Goal: Information Seeking & Learning: Learn about a topic

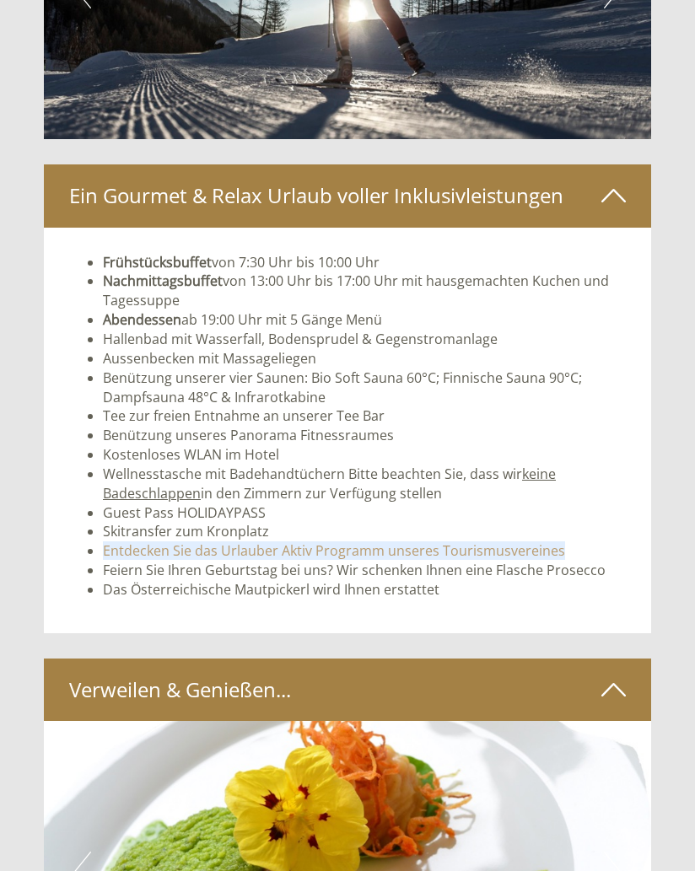
scroll to position [4845, 0]
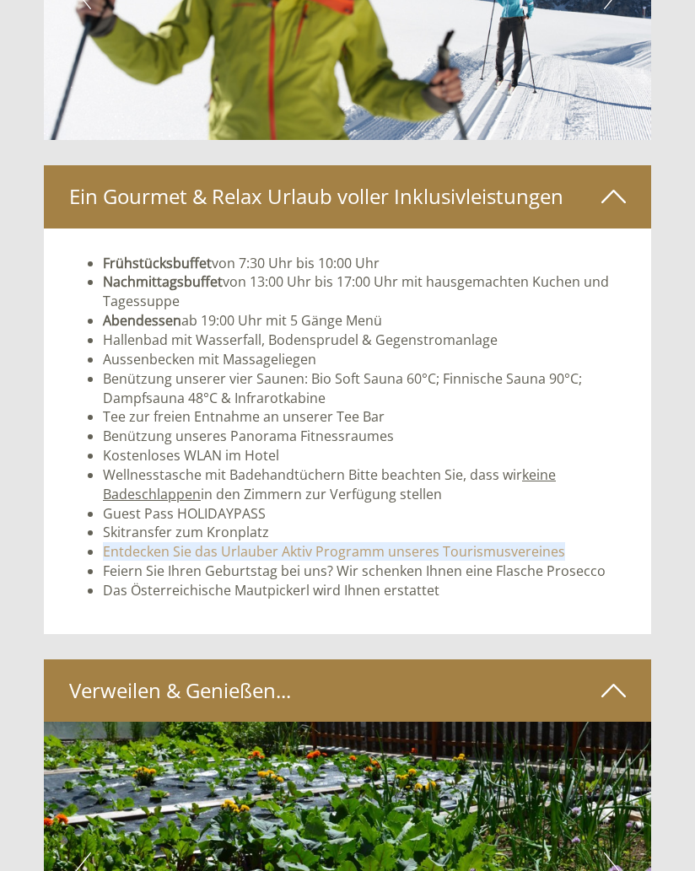
click at [358, 466] on li "Wellnesstasche mit Badehandtüchern Bitte beachten Sie, dass wir keine Badeschla…" at bounding box center [364, 485] width 523 height 39
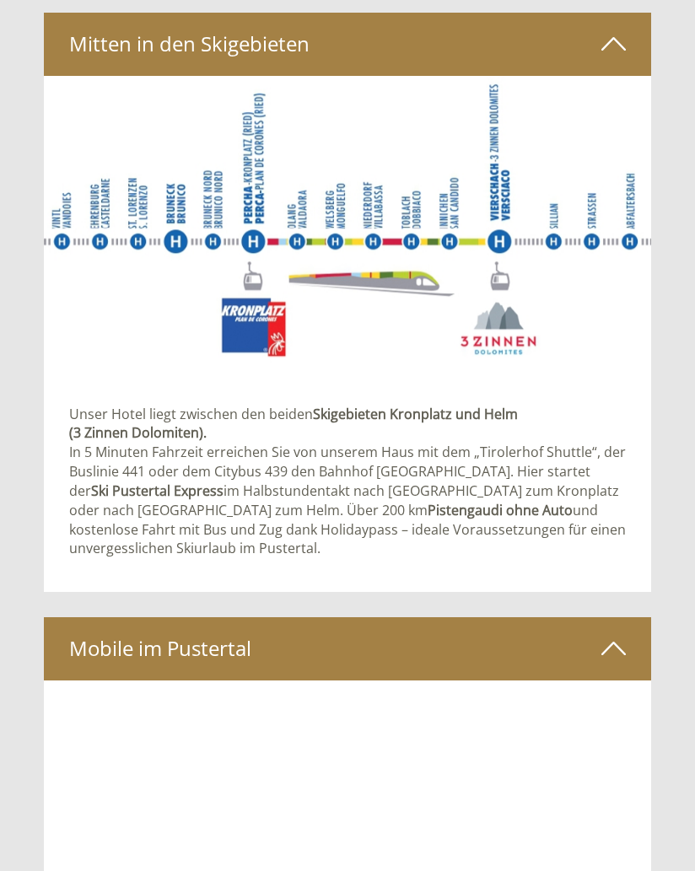
scroll to position [7647, 0]
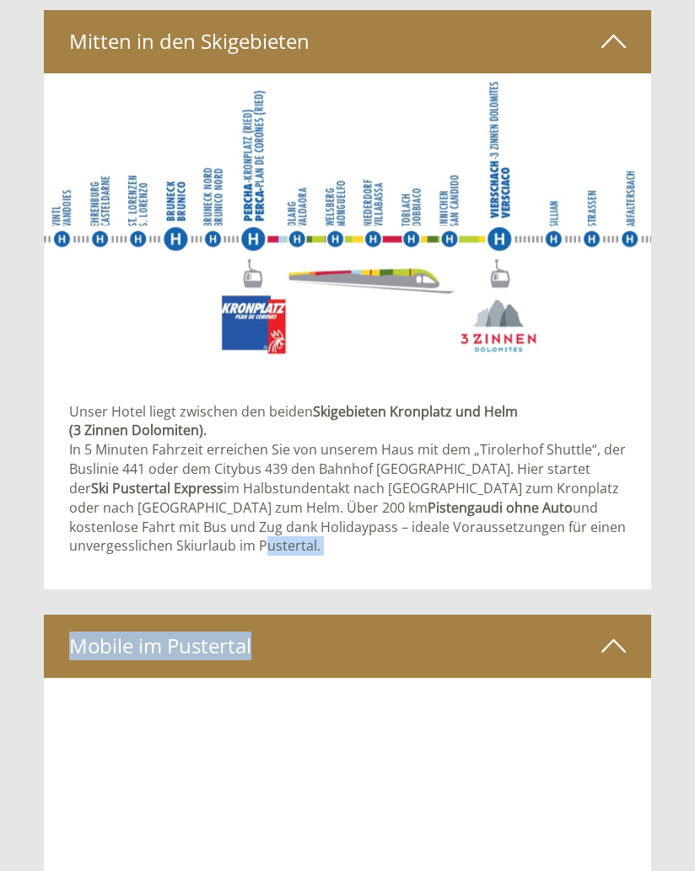
click at [601, 270] on img at bounding box center [347, 225] width 607 height 304
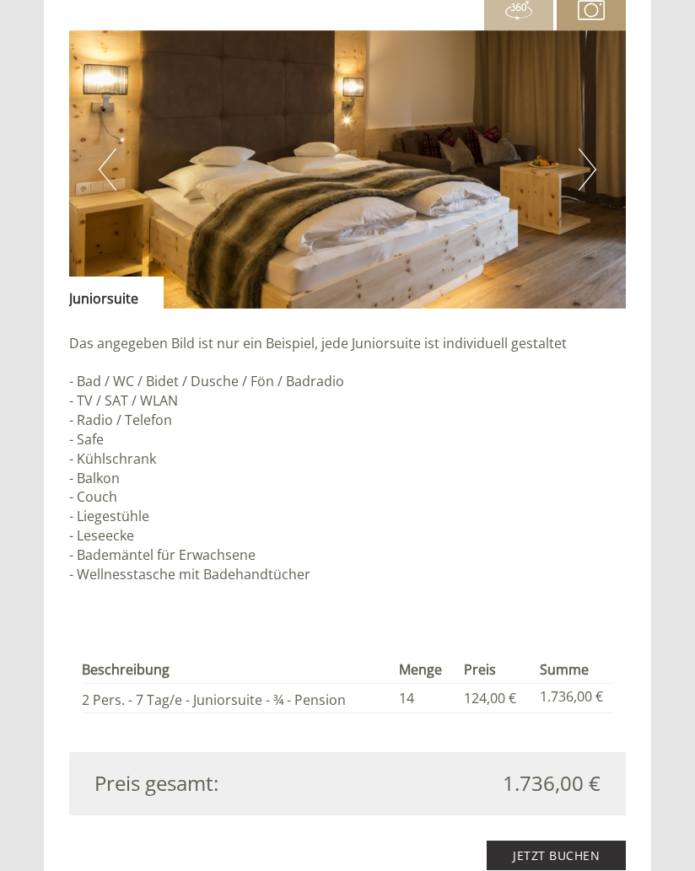
scroll to position [3572, 0]
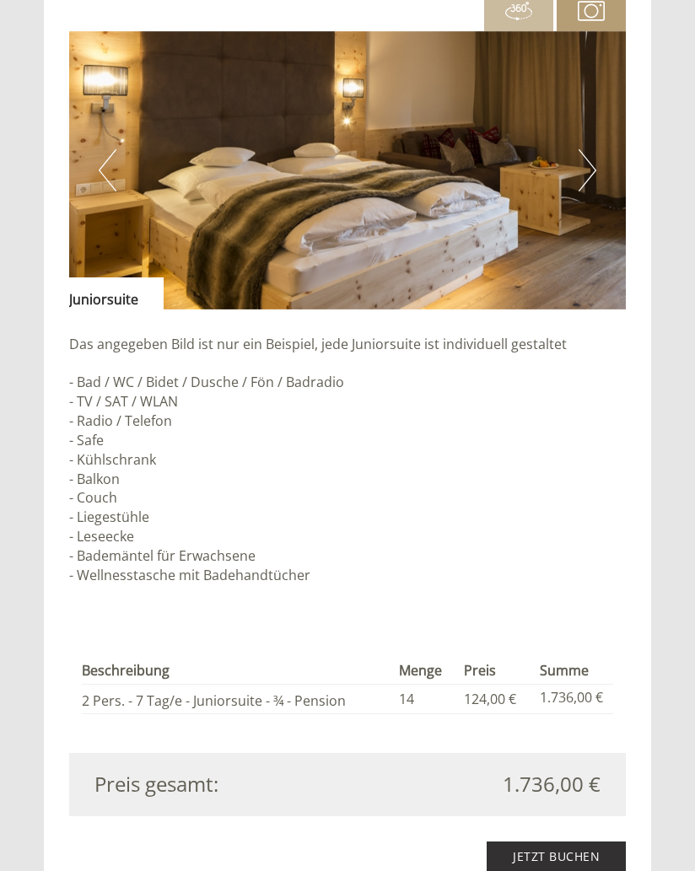
click at [509, 175] on img at bounding box center [347, 170] width 557 height 278
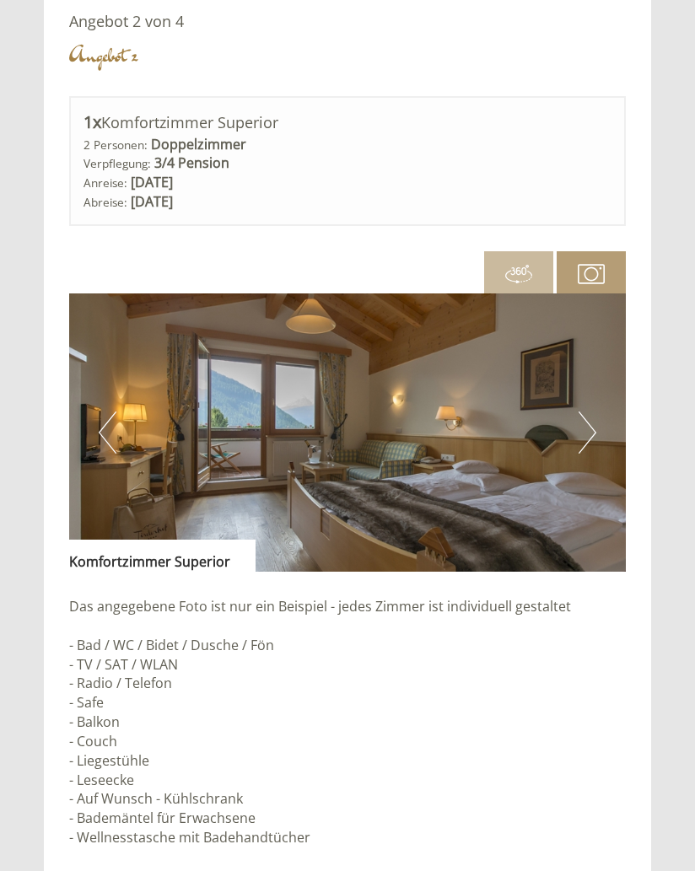
scroll to position [2109, 0]
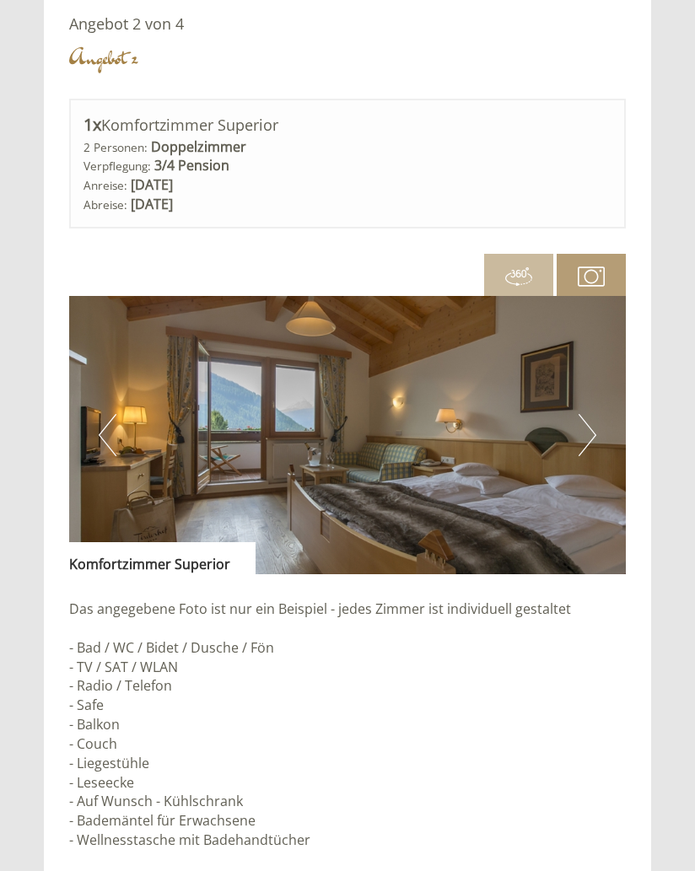
click at [579, 423] on button "Next" at bounding box center [588, 435] width 18 height 42
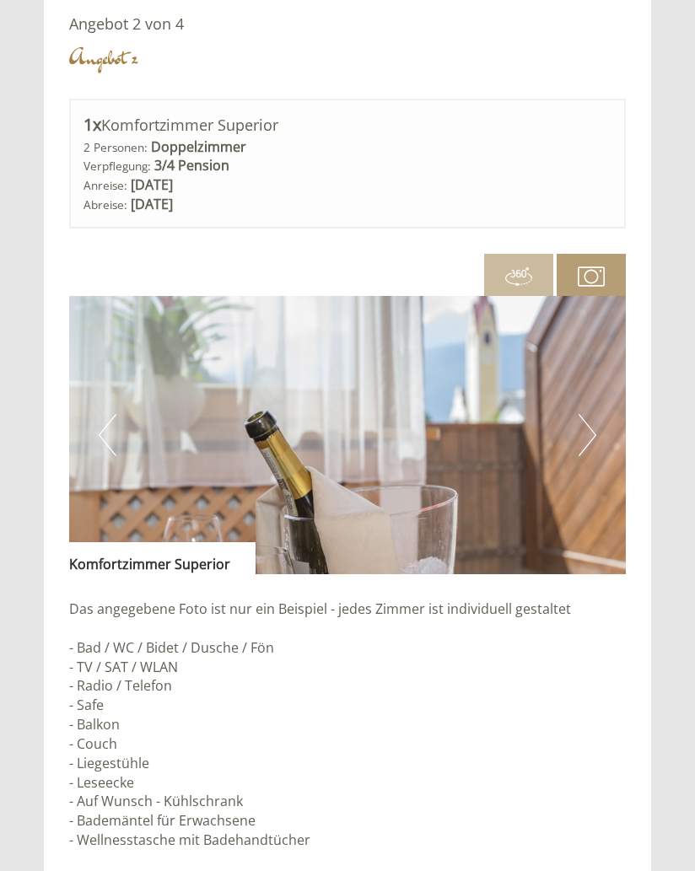
click at [590, 414] on button "Next" at bounding box center [588, 435] width 18 height 42
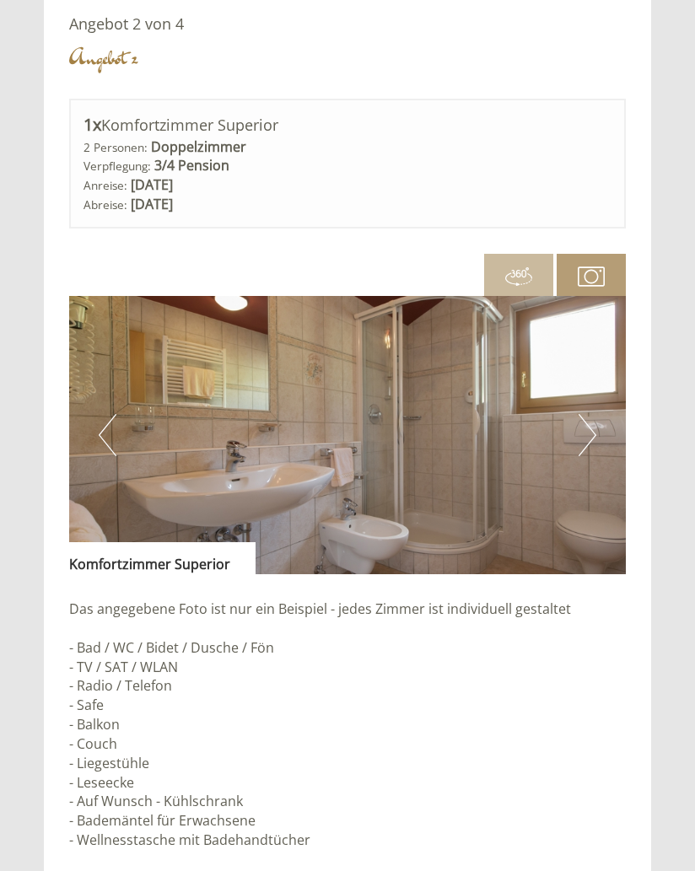
click at [590, 414] on button "Next" at bounding box center [588, 435] width 18 height 42
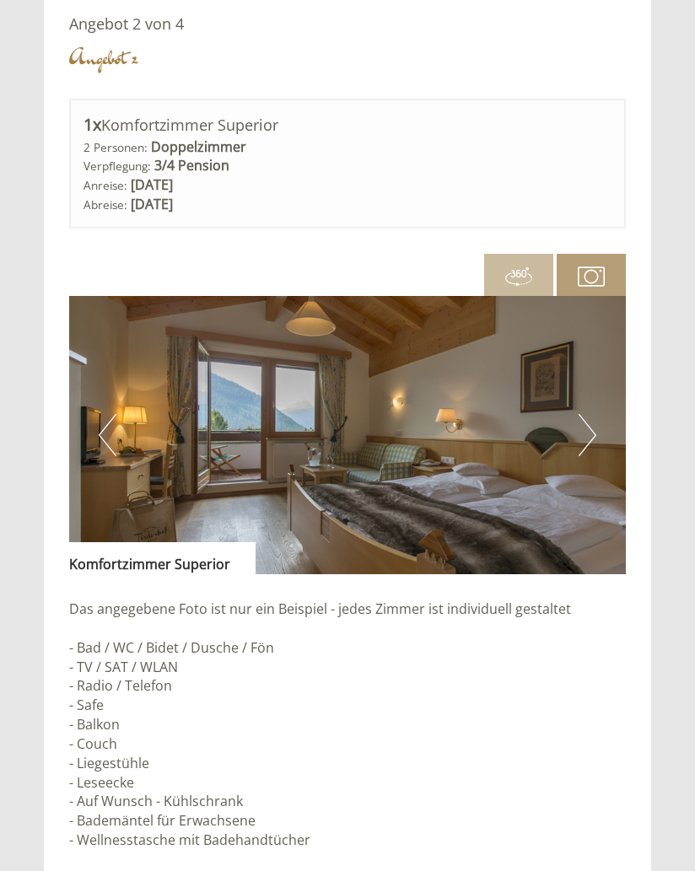
click at [593, 414] on button "Next" at bounding box center [588, 435] width 18 height 42
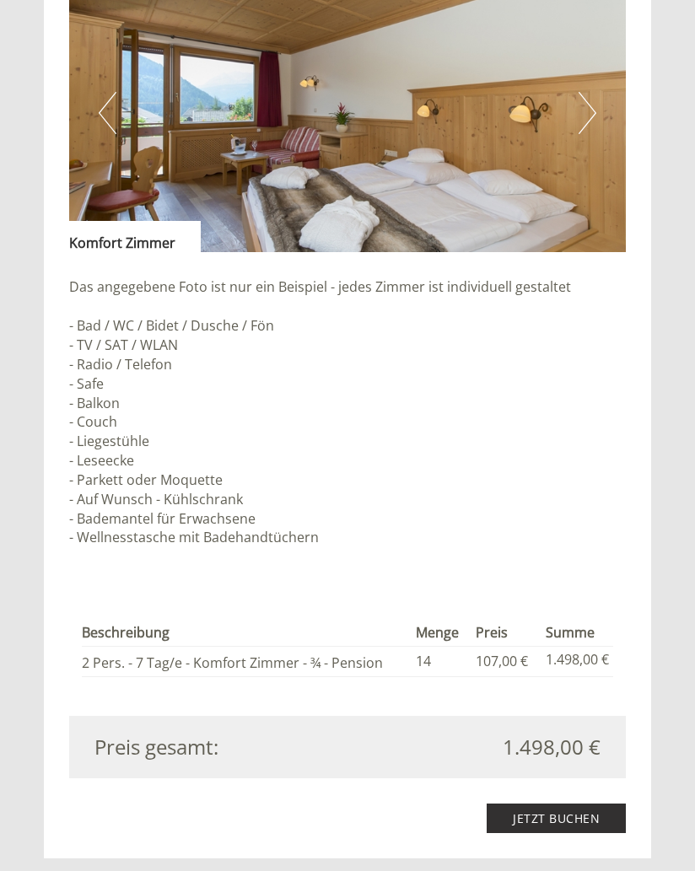
scroll to position [1215, 0]
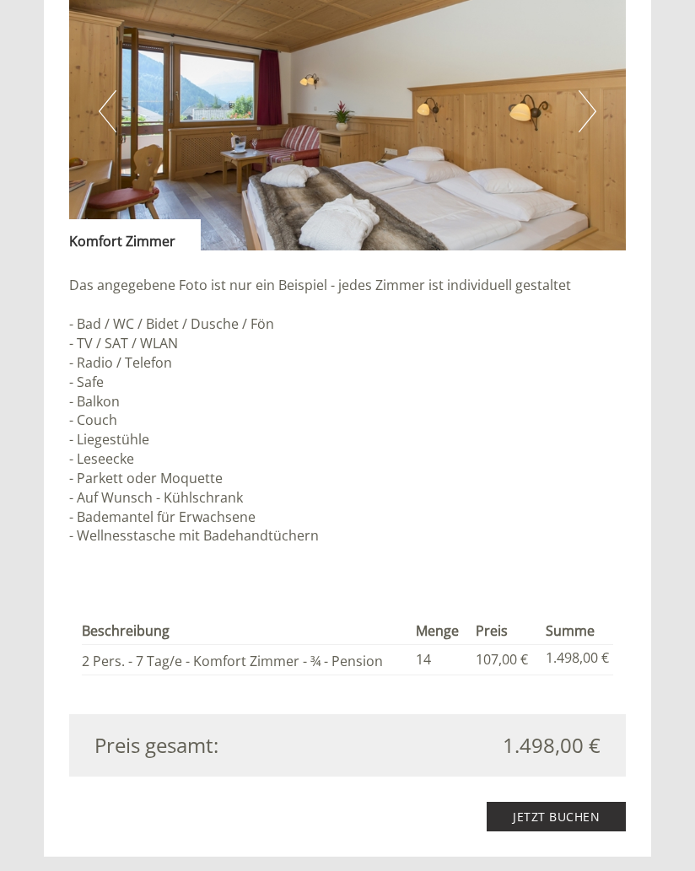
click at [593, 112] on button "Next" at bounding box center [588, 111] width 18 height 42
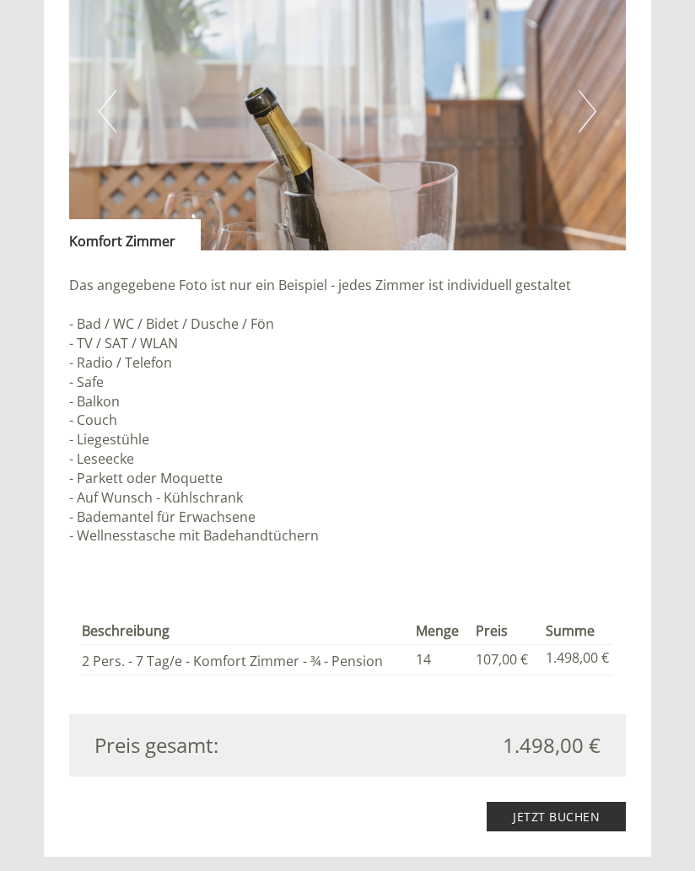
click at [581, 102] on button "Next" at bounding box center [588, 111] width 18 height 42
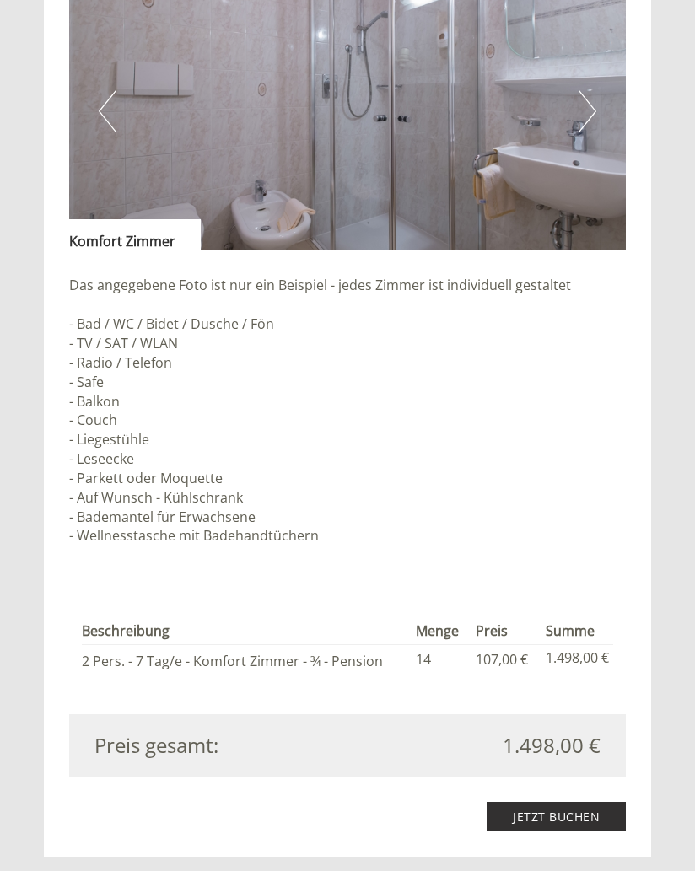
click at [595, 112] on button "Next" at bounding box center [588, 111] width 18 height 42
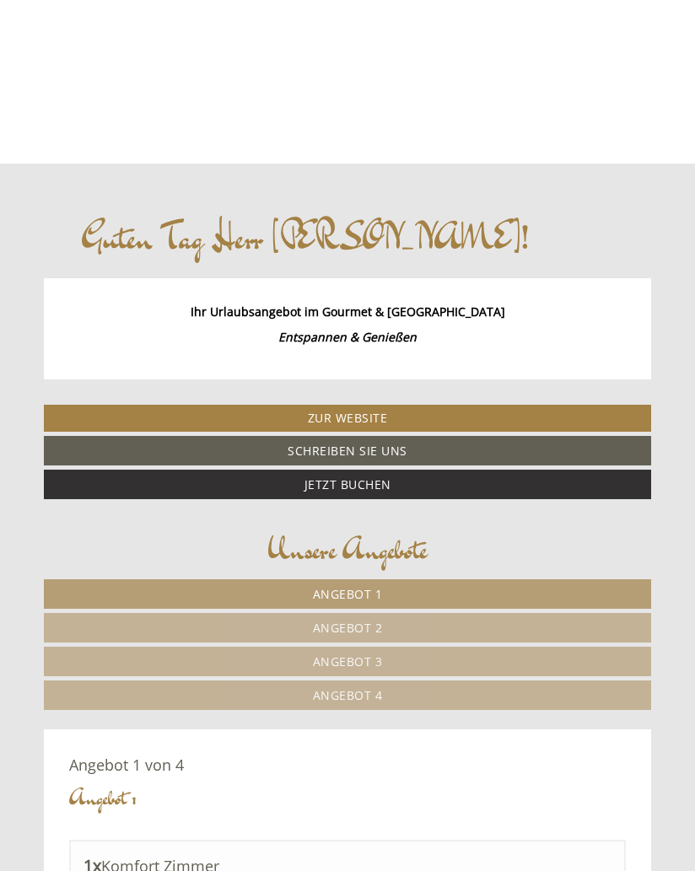
scroll to position [194, 0]
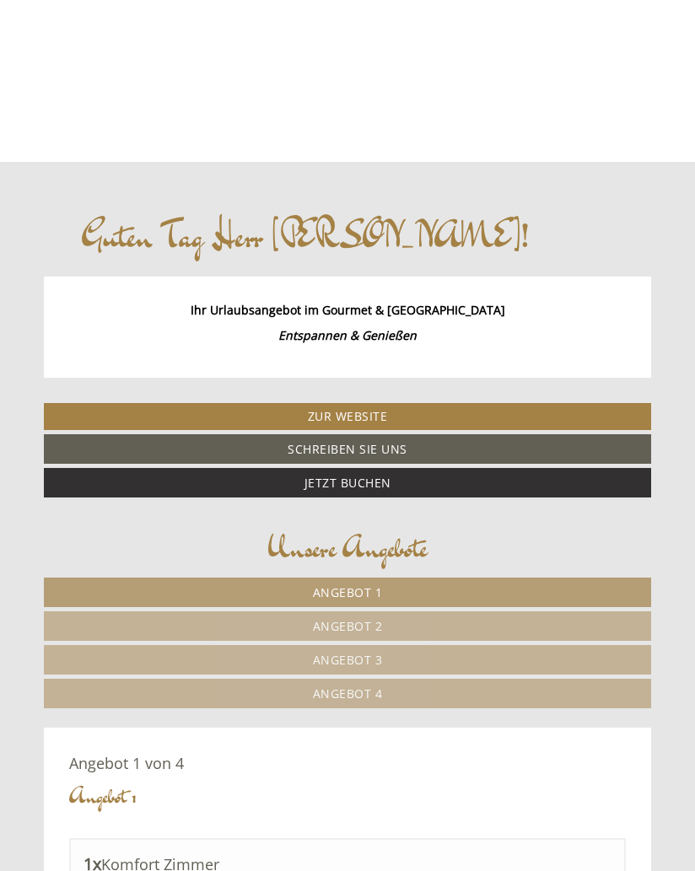
click at [390, 694] on link "Angebot 4" at bounding box center [347, 694] width 607 height 30
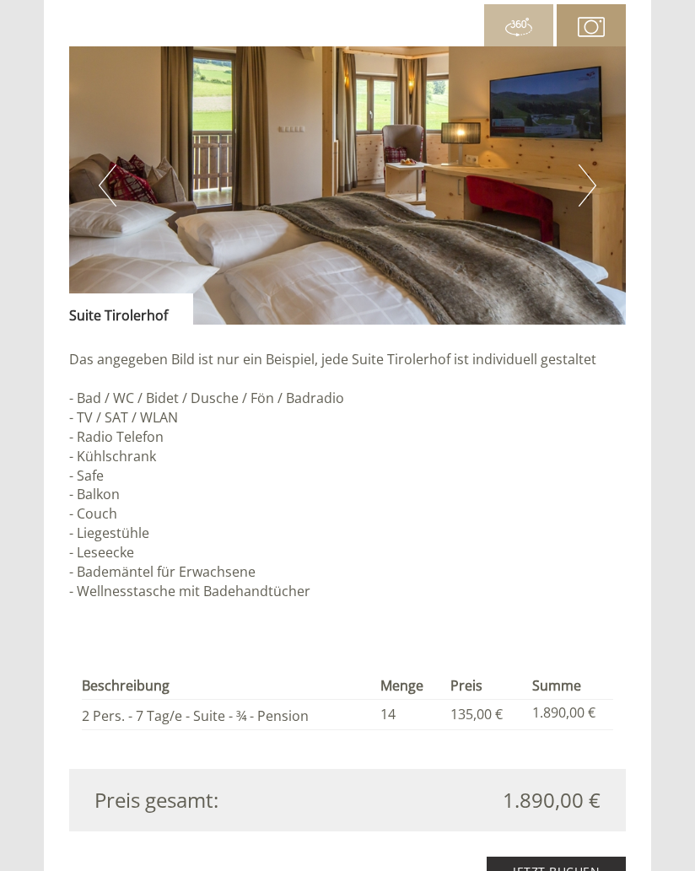
scroll to position [1169, 0]
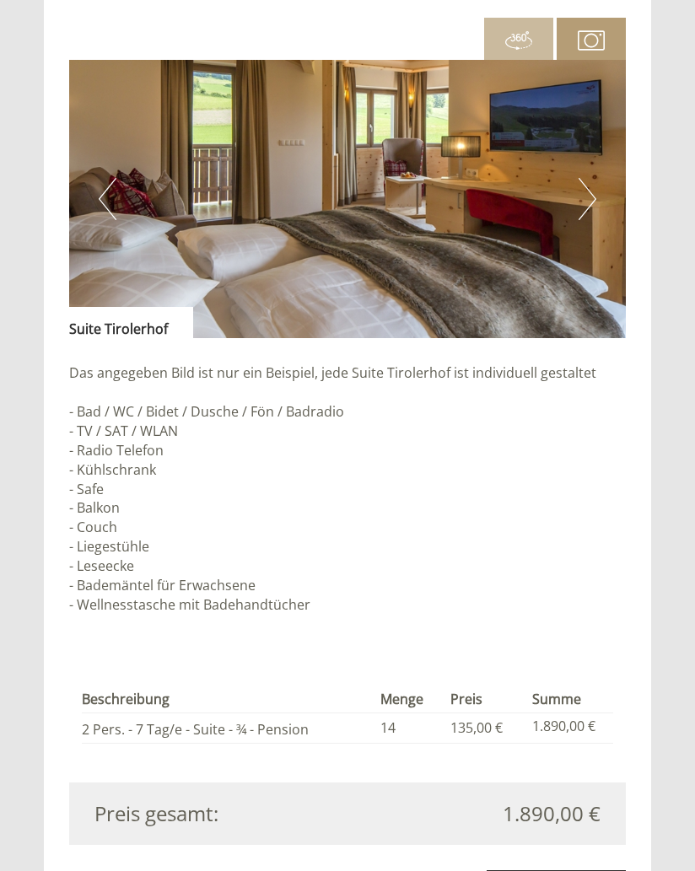
click at [585, 197] on button "Next" at bounding box center [588, 199] width 18 height 42
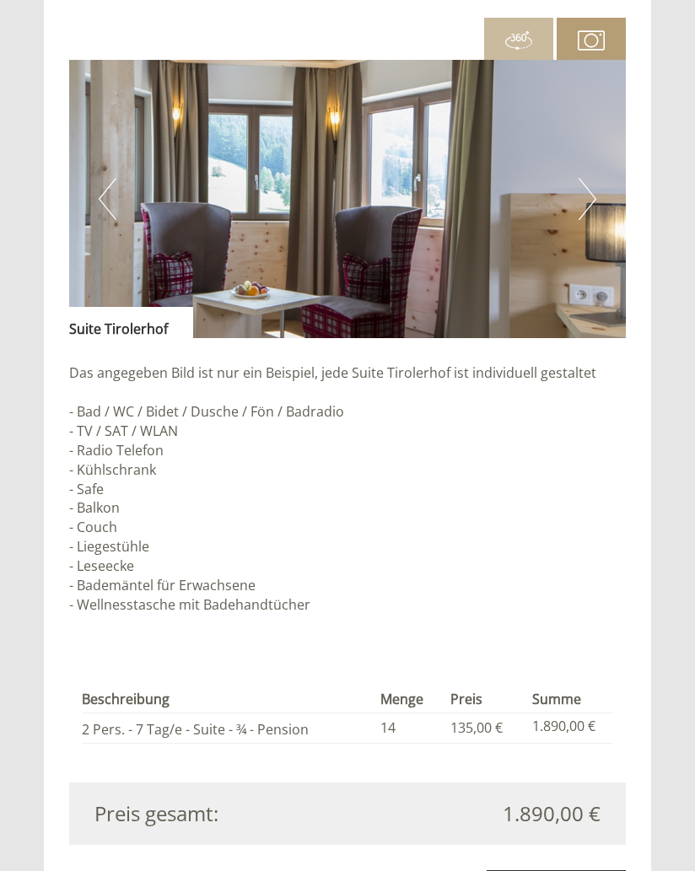
click at [590, 197] on button "Next" at bounding box center [588, 199] width 18 height 42
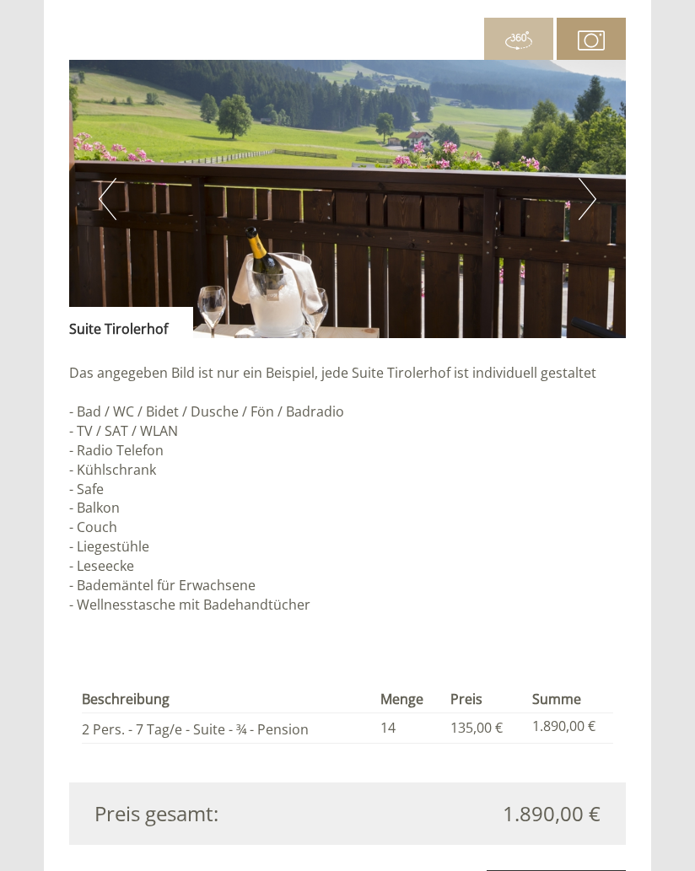
click at [590, 198] on button "Next" at bounding box center [588, 199] width 18 height 42
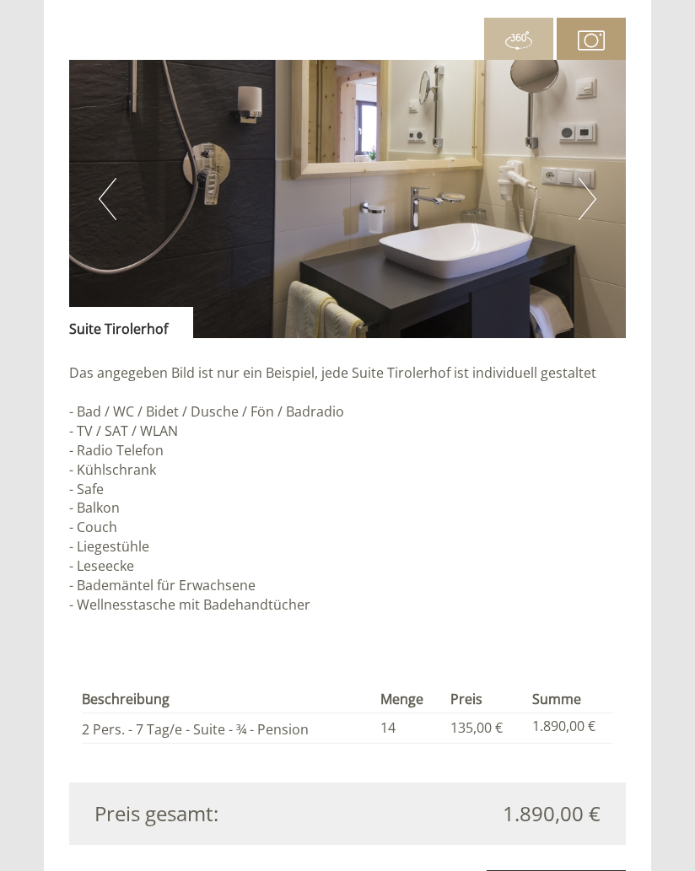
click at [591, 191] on button "Next" at bounding box center [588, 199] width 18 height 42
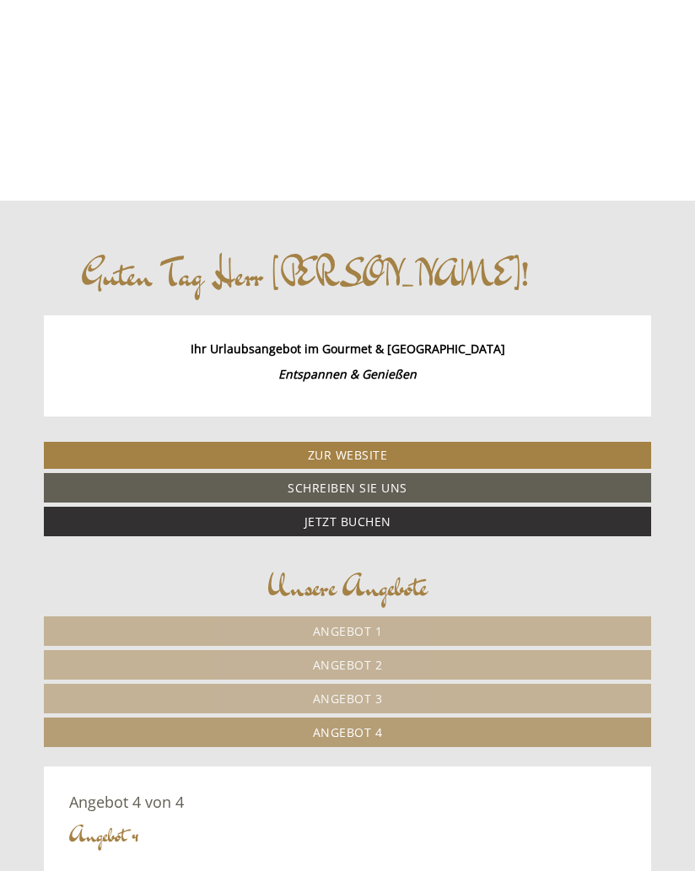
scroll to position [0, 0]
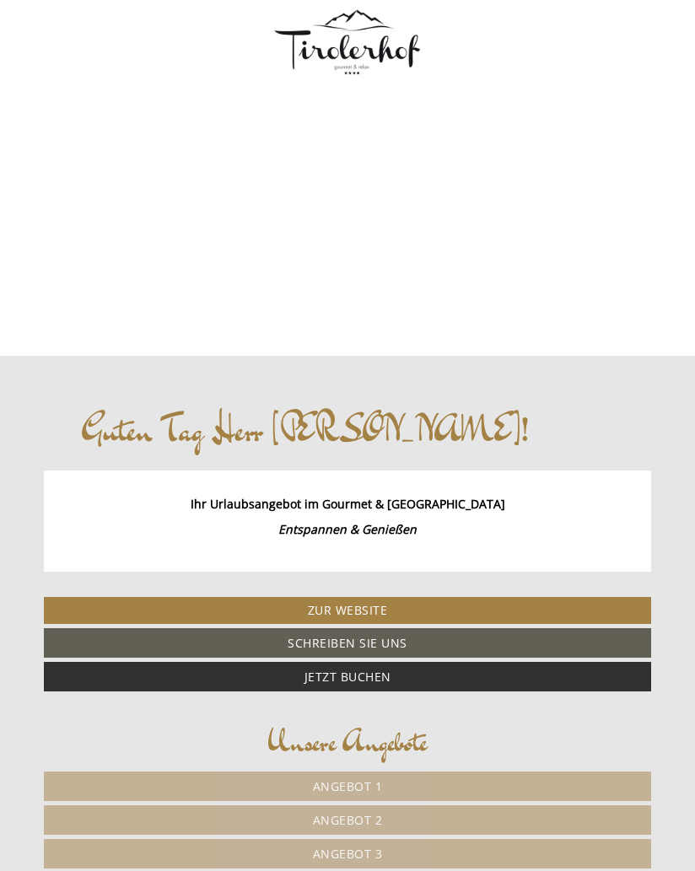
click at [368, 599] on link "Zur Website" at bounding box center [347, 610] width 607 height 27
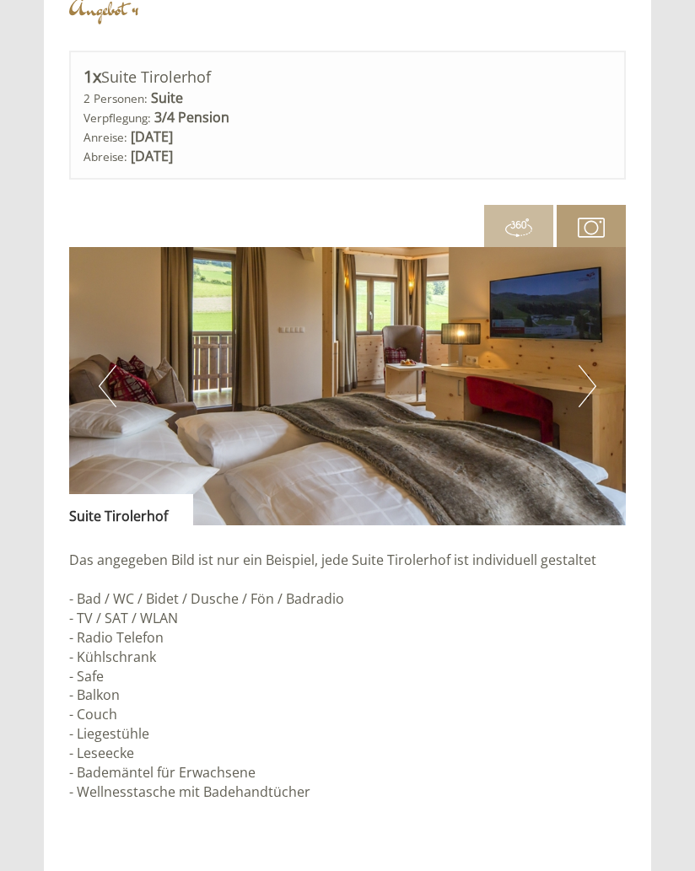
scroll to position [980, 0]
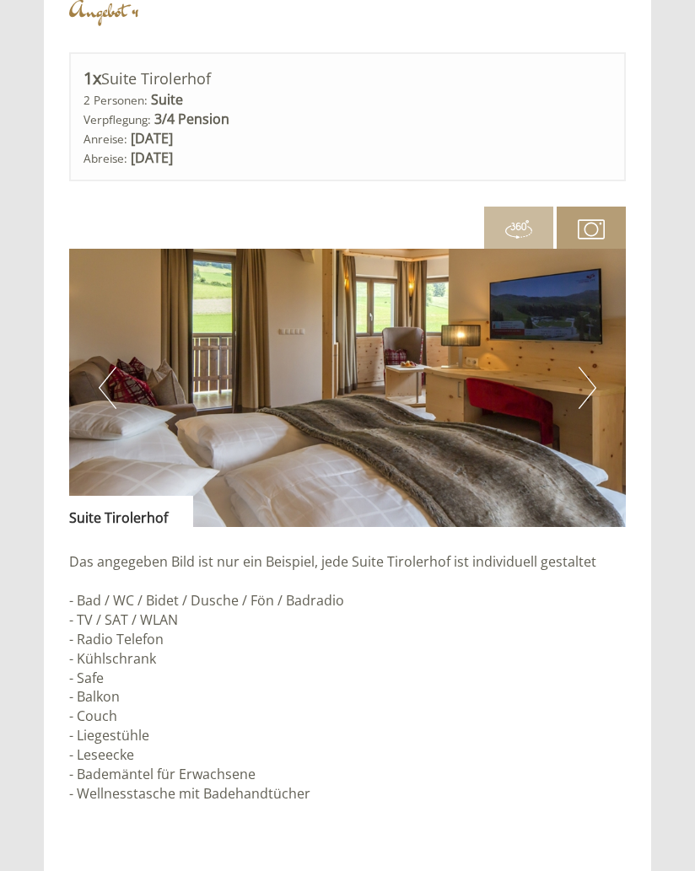
click at [590, 381] on button "Next" at bounding box center [588, 388] width 18 height 42
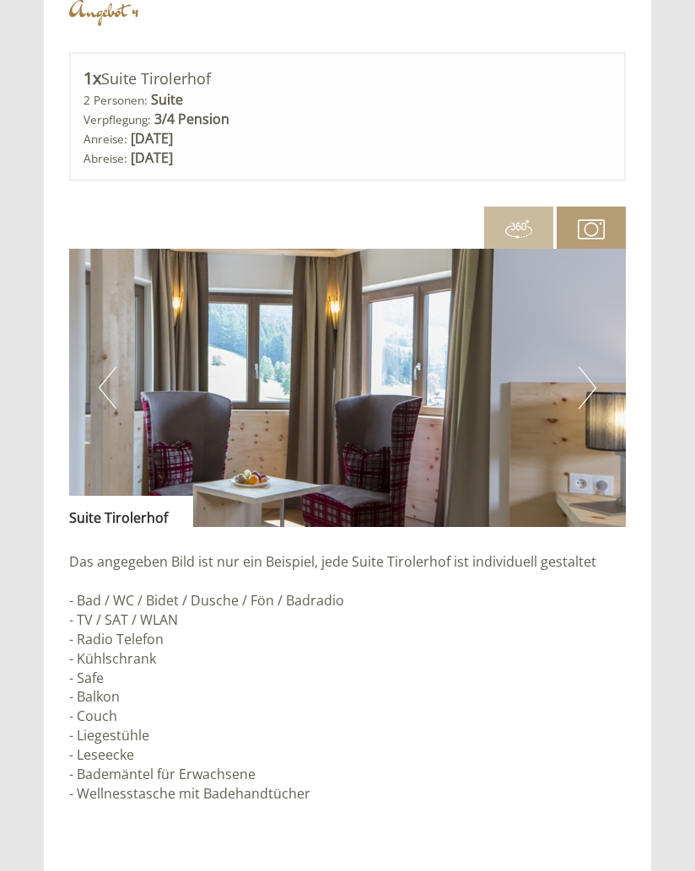
click at [595, 391] on button "Next" at bounding box center [588, 388] width 18 height 42
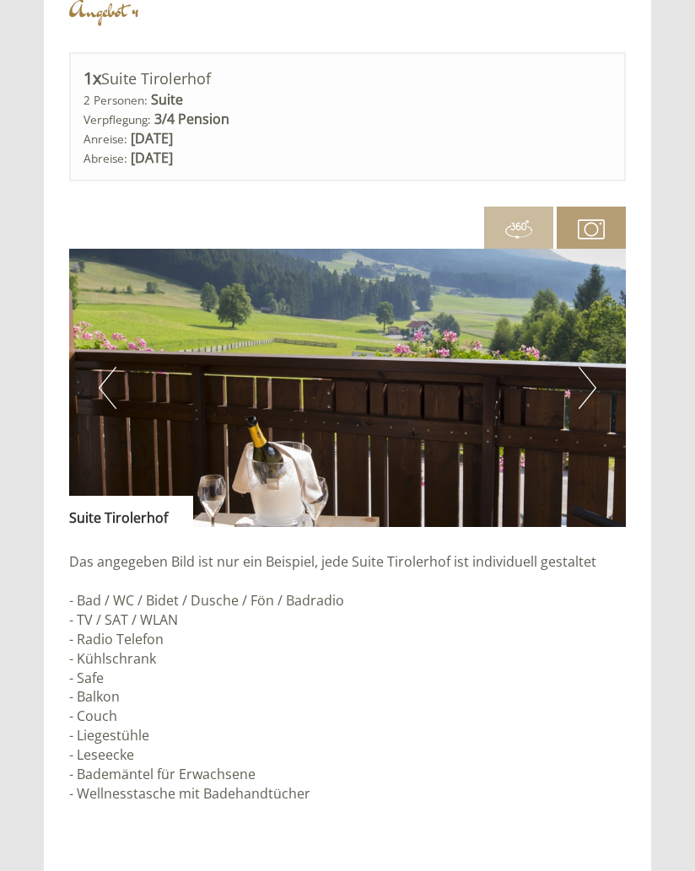
click at [592, 385] on button "Next" at bounding box center [588, 388] width 18 height 42
click at [579, 388] on button "Next" at bounding box center [588, 388] width 18 height 42
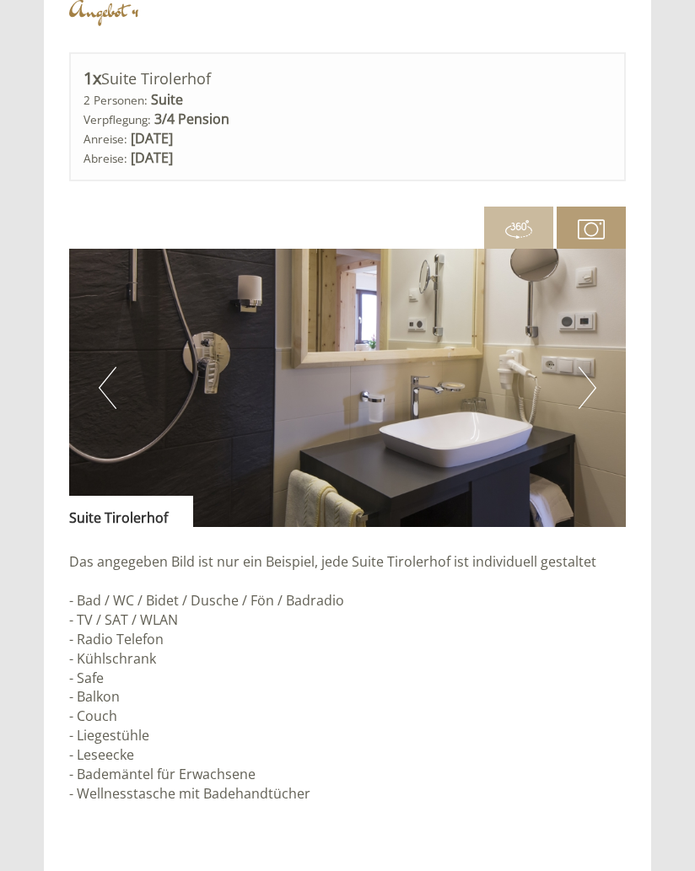
click at [585, 399] on button "Next" at bounding box center [588, 388] width 18 height 42
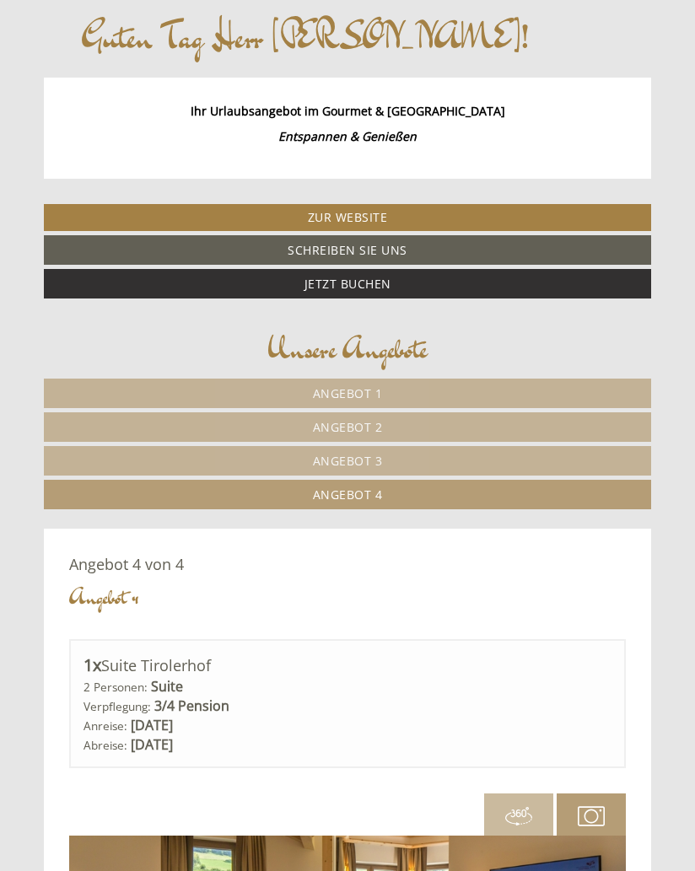
click at [406, 455] on link "Angebot 3" at bounding box center [347, 461] width 607 height 30
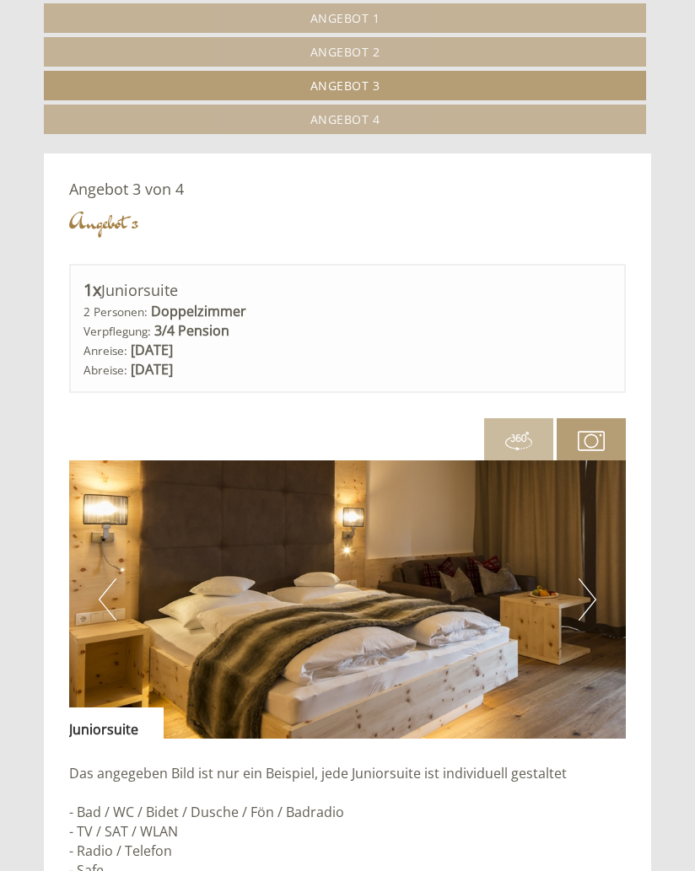
click at [589, 588] on button "Next" at bounding box center [588, 600] width 18 height 42
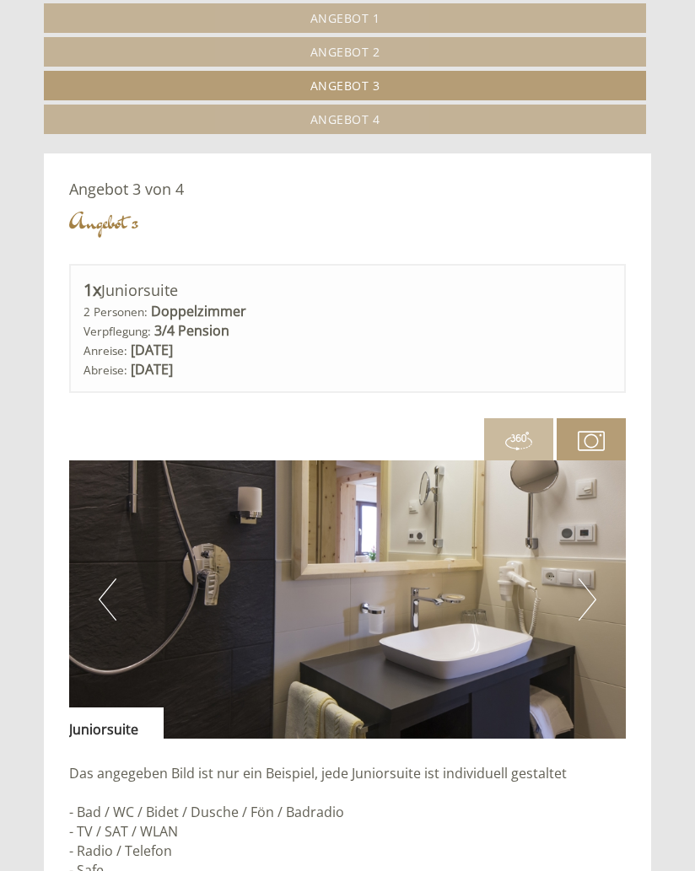
click at [583, 596] on button "Next" at bounding box center [588, 600] width 18 height 42
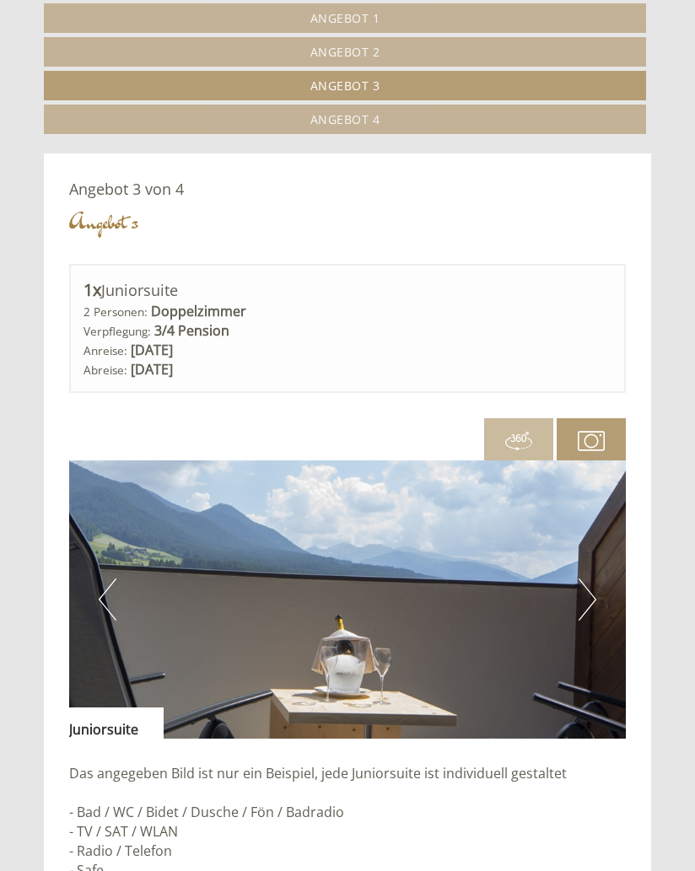
click at [575, 599] on img at bounding box center [347, 600] width 557 height 278
click at [596, 589] on img at bounding box center [347, 600] width 557 height 278
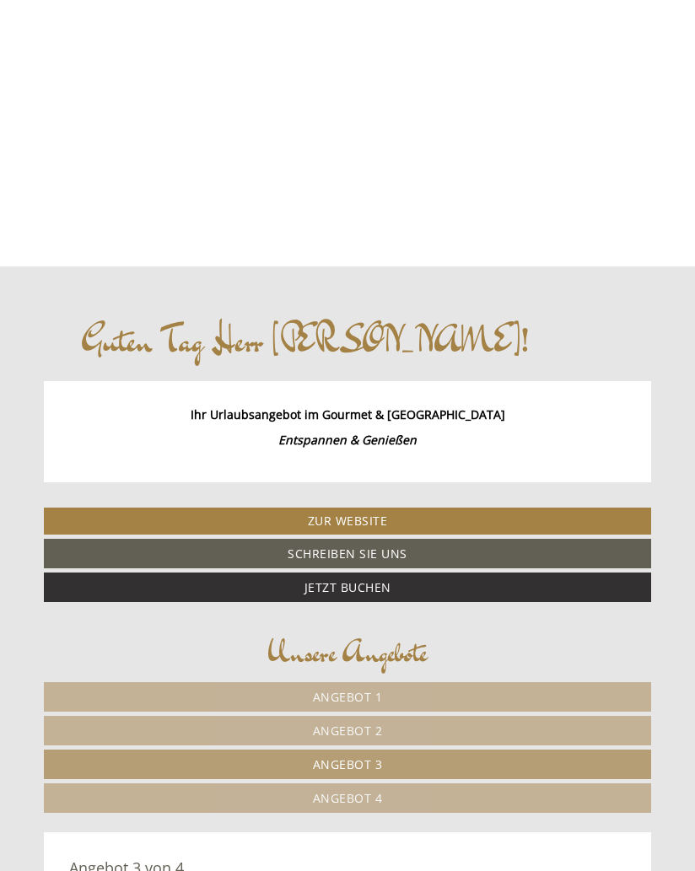
scroll to position [148, 0]
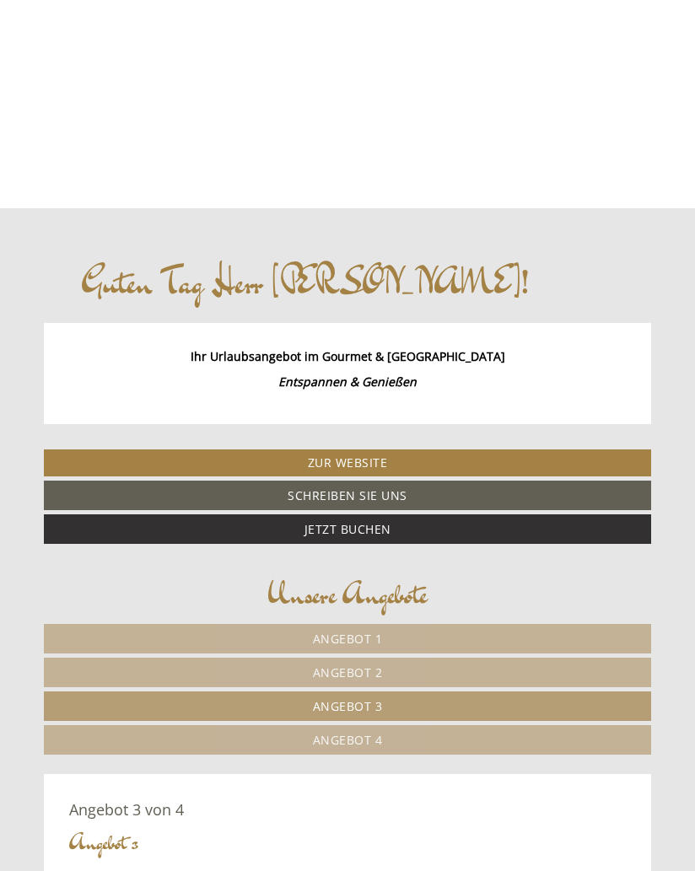
click at [393, 672] on link "Angebot 2" at bounding box center [347, 673] width 607 height 30
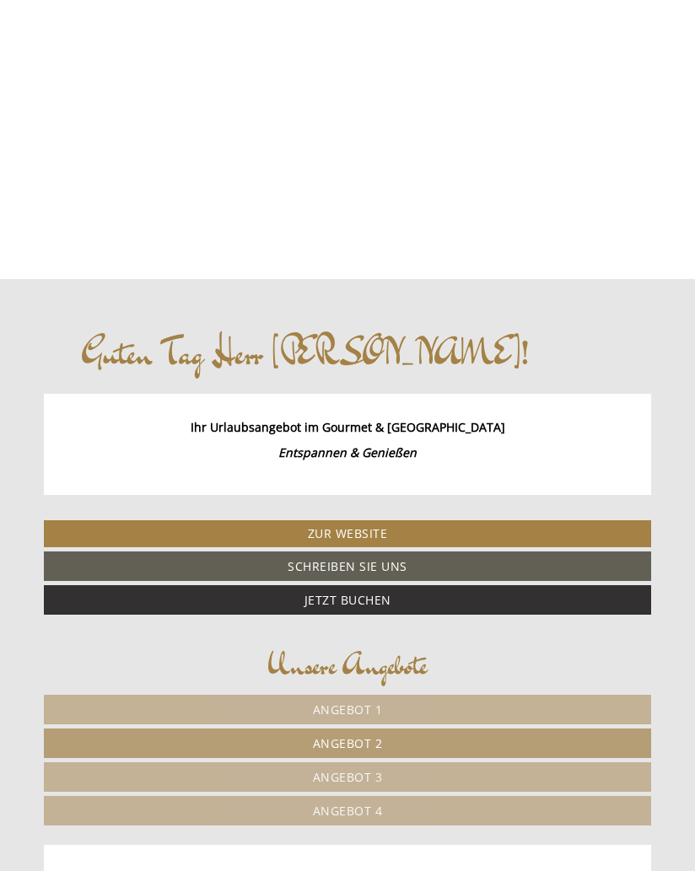
scroll to position [0, 0]
